Goal: Transaction & Acquisition: Purchase product/service

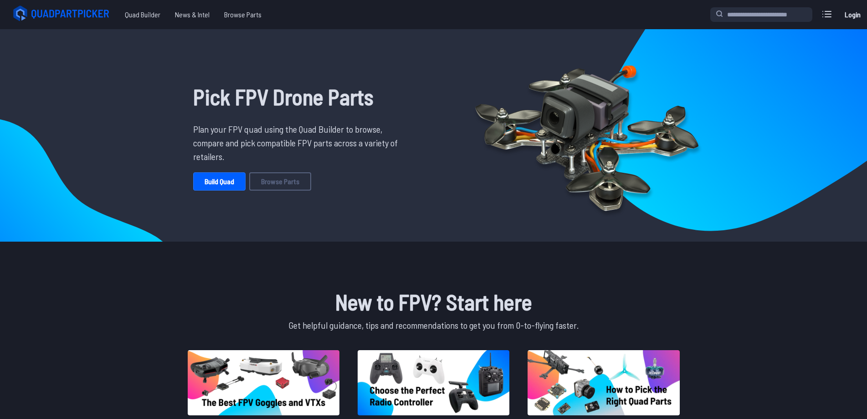
click at [852, 16] on link "Login" at bounding box center [852, 14] width 22 height 18
click at [818, 20] on label at bounding box center [827, 14] width 22 height 18
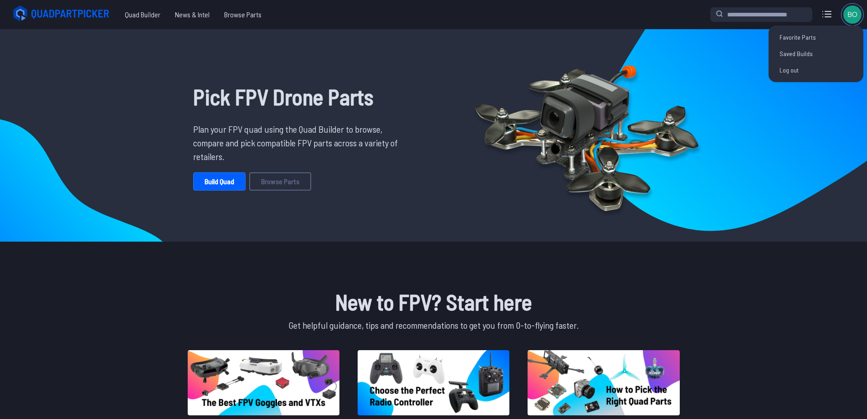
click at [857, 15] on img at bounding box center [852, 14] width 18 height 18
click at [807, 51] on link "Saved Builds" at bounding box center [815, 54] width 87 height 16
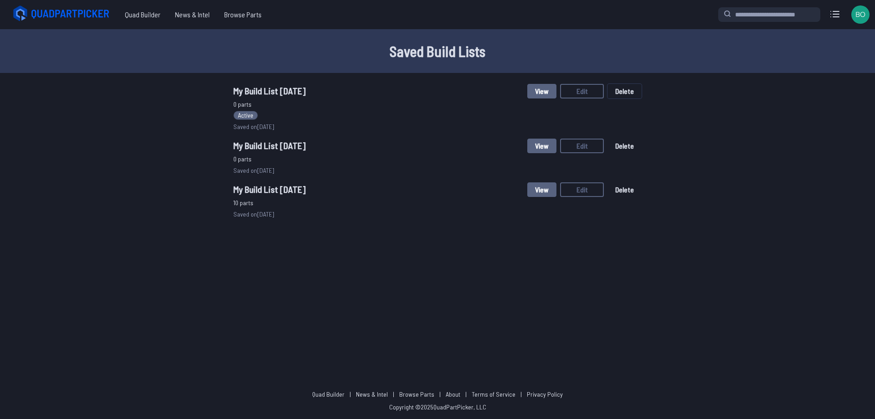
click at [617, 92] on button "Delete" at bounding box center [624, 91] width 34 height 15
click at [533, 259] on button "Delete" at bounding box center [518, 252] width 31 height 13
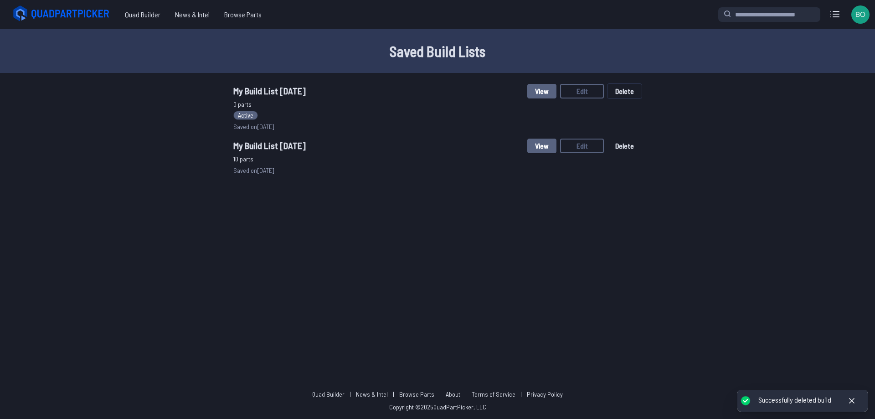
click at [619, 95] on button "Delete" at bounding box center [624, 91] width 34 height 15
click at [534, 253] on button "Delete" at bounding box center [518, 252] width 31 height 13
click at [539, 92] on button "View" at bounding box center [541, 91] width 29 height 15
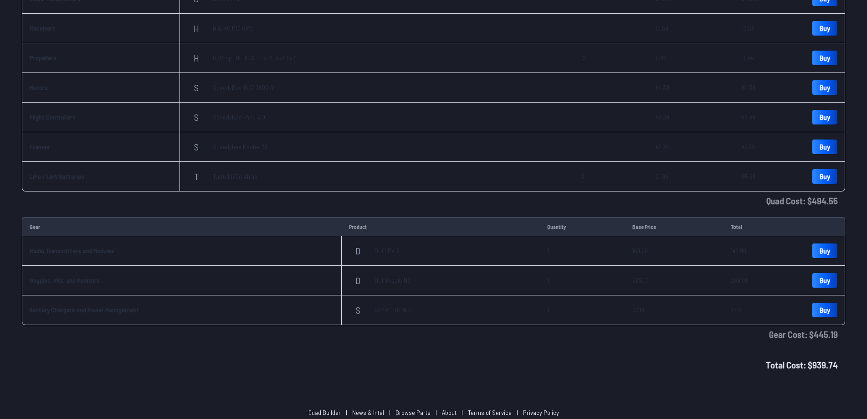
scroll to position [184, 0]
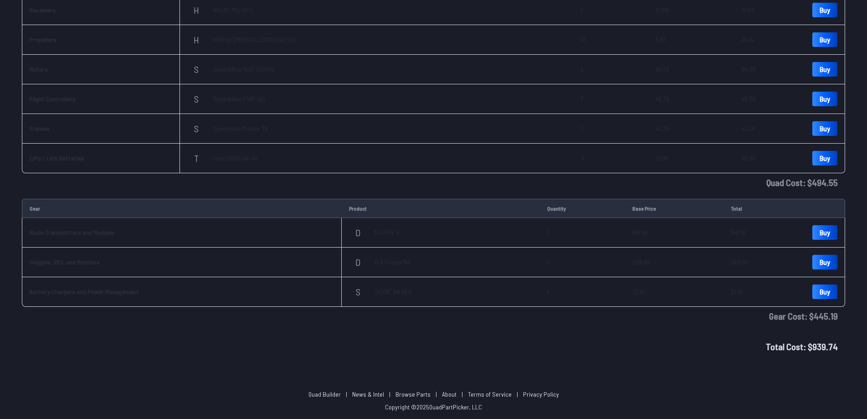
click at [822, 261] on link "Buy" at bounding box center [824, 262] width 25 height 15
click at [819, 237] on link "Buy" at bounding box center [824, 232] width 25 height 15
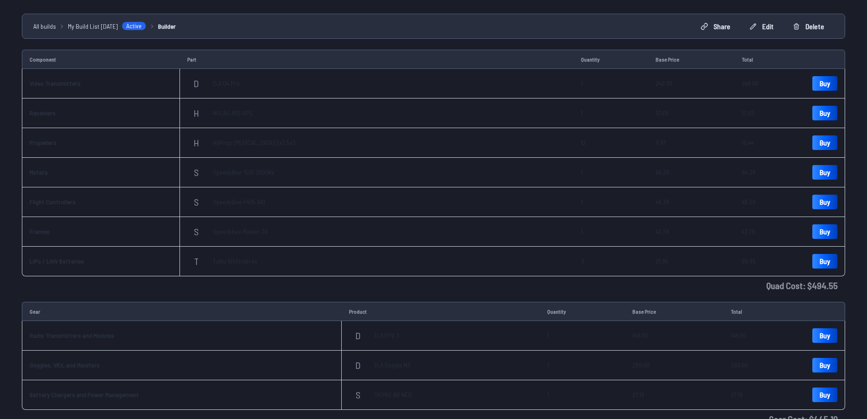
scroll to position [77, 0]
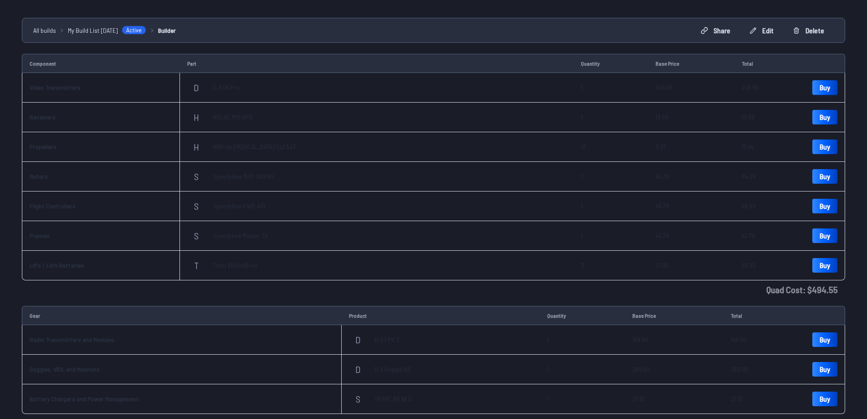
click at [825, 90] on link "Buy" at bounding box center [824, 87] width 25 height 15
